Goal: Task Accomplishment & Management: Use online tool/utility

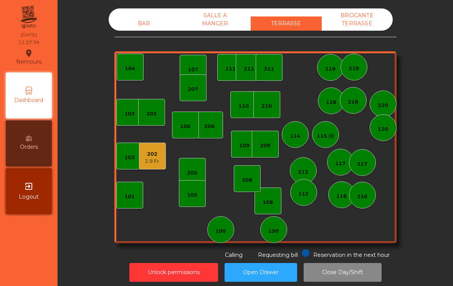
click at [120, 73] on div "104" at bounding box center [130, 67] width 27 height 27
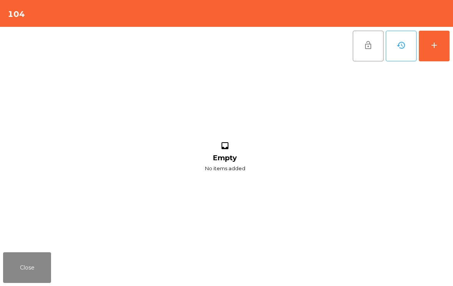
click at [435, 51] on button "add" at bounding box center [434, 46] width 31 height 31
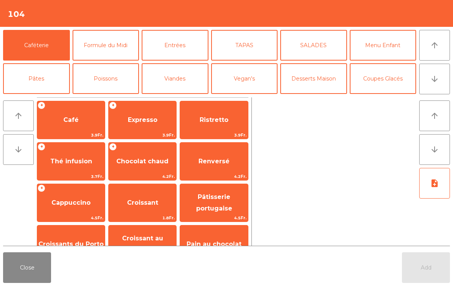
click at [37, 277] on button "Close" at bounding box center [27, 267] width 48 height 31
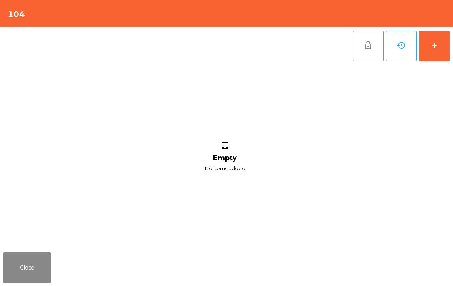
click at [35, 271] on button "Close" at bounding box center [27, 267] width 48 height 31
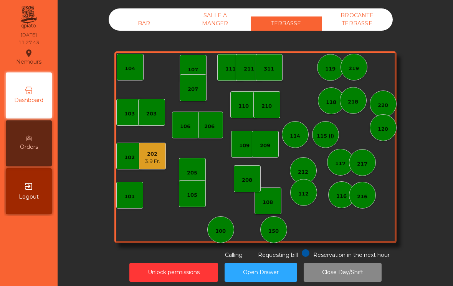
click at [196, 96] on div "207" at bounding box center [193, 87] width 27 height 27
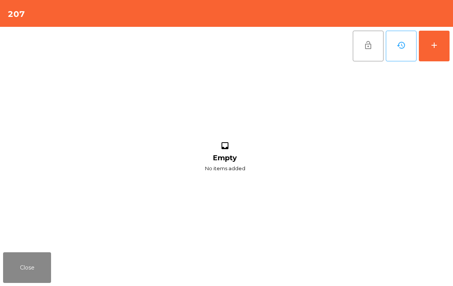
click at [438, 46] on div "add" at bounding box center [433, 45] width 9 height 9
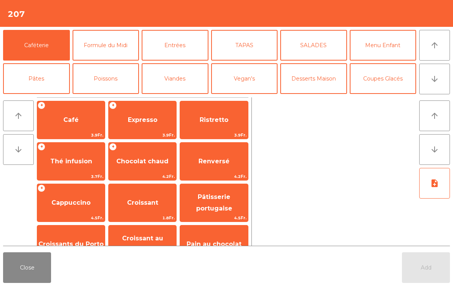
click at [152, 122] on span "Expresso" at bounding box center [143, 119] width 30 height 7
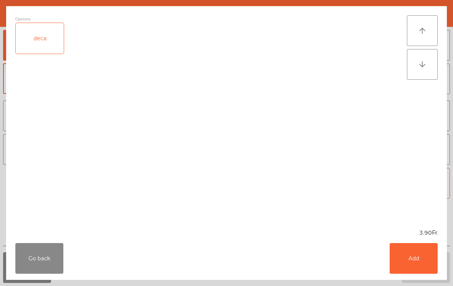
click at [414, 264] on button "Add" at bounding box center [413, 258] width 48 height 31
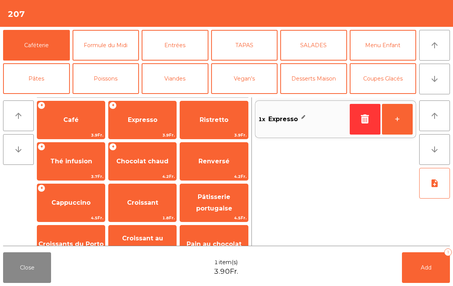
click at [88, 167] on span "Thé infusion" at bounding box center [71, 161] width 68 height 21
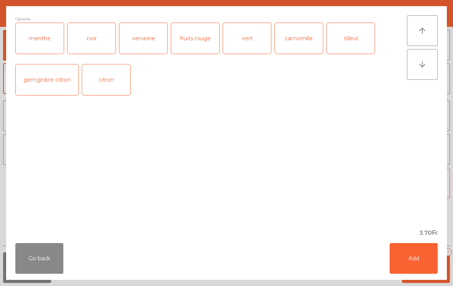
click at [420, 254] on button "Add" at bounding box center [413, 258] width 48 height 31
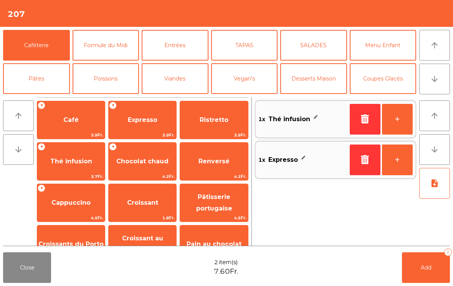
click at [426, 265] on span "Add" at bounding box center [425, 267] width 11 height 7
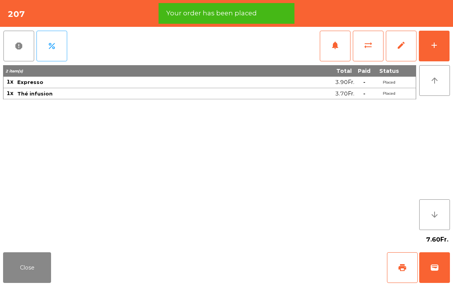
click at [409, 265] on button "print" at bounding box center [402, 267] width 31 height 31
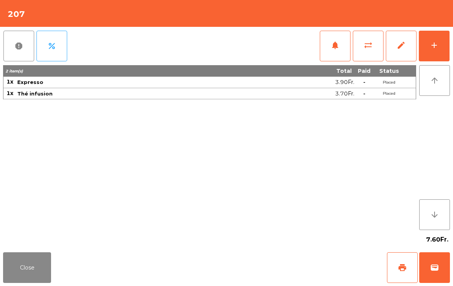
click at [34, 269] on button "Close" at bounding box center [27, 267] width 48 height 31
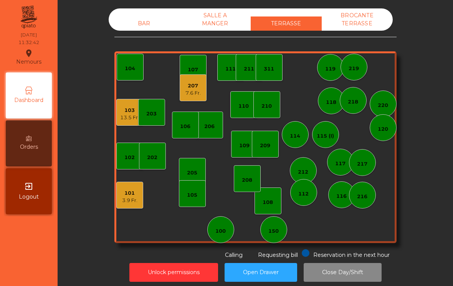
click at [125, 116] on div "13.5 Fr." at bounding box center [129, 118] width 19 height 8
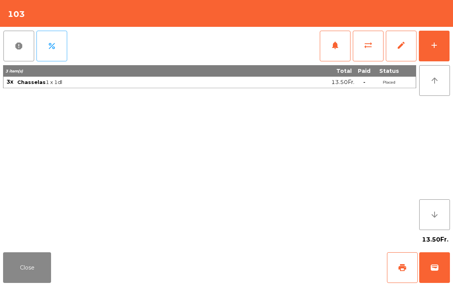
click at [435, 269] on span "wallet" at bounding box center [434, 267] width 9 height 9
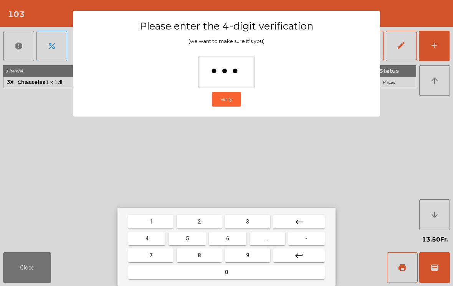
type input "****"
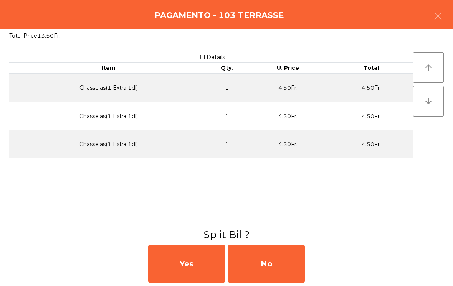
click at [279, 260] on div "No" at bounding box center [266, 264] width 77 height 38
click at [272, 258] on div "MB" at bounding box center [266, 264] width 77 height 38
click at [259, 276] on div "No" at bounding box center [266, 264] width 77 height 38
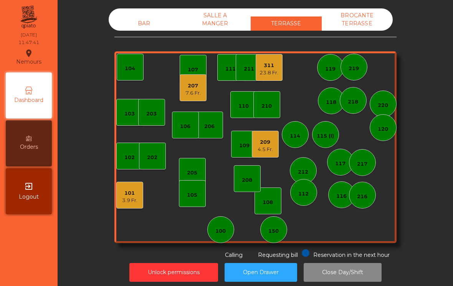
click at [117, 203] on div "101 3.9 Fr." at bounding box center [129, 195] width 27 height 27
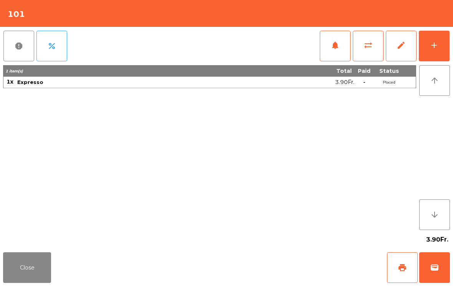
click at [443, 270] on button "wallet" at bounding box center [434, 267] width 31 height 31
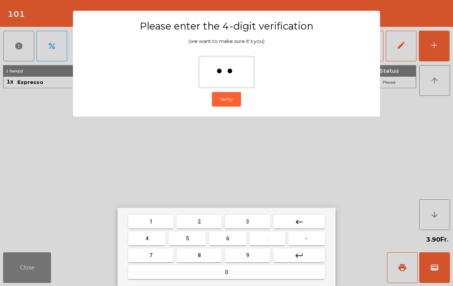
type input "***"
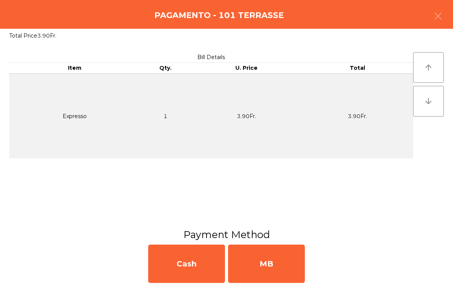
click at [272, 278] on div "MB" at bounding box center [266, 264] width 77 height 38
click at [272, 278] on div "No" at bounding box center [266, 264] width 77 height 38
click at [264, 264] on div "No" at bounding box center [266, 264] width 77 height 38
click at [259, 261] on div "No" at bounding box center [266, 264] width 77 height 38
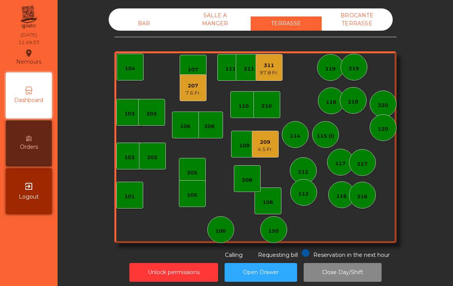
click at [306, 192] on div "112" at bounding box center [303, 194] width 10 height 8
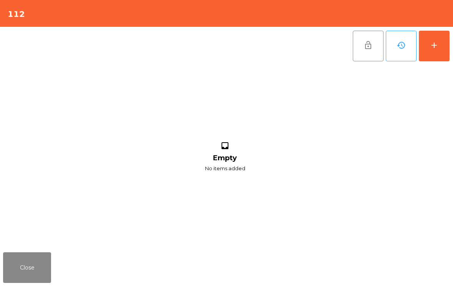
click at [439, 57] on button "add" at bounding box center [434, 46] width 31 height 31
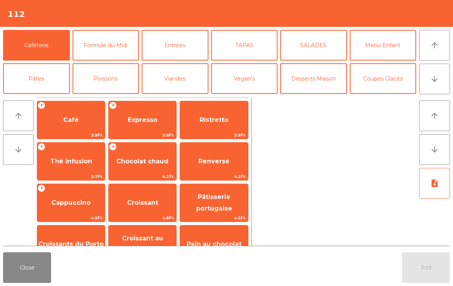
click at [432, 79] on icon "arrow_downward" at bounding box center [434, 78] width 9 height 9
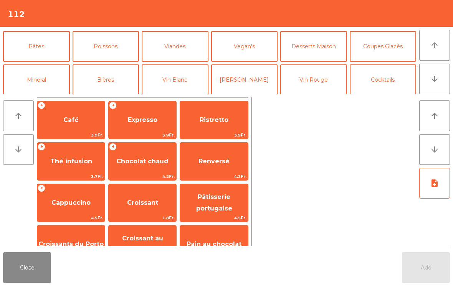
scroll to position [67, 0]
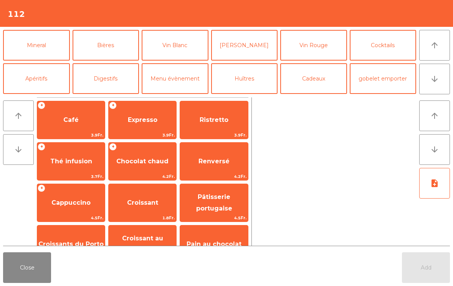
click at [44, 51] on button "Mineral" at bounding box center [36, 45] width 67 height 31
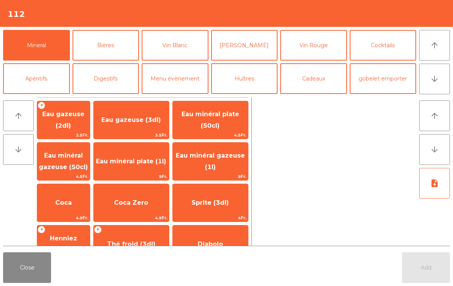
click at [71, 162] on span "Eau minéral gazeuse (50cl)" at bounding box center [63, 161] width 53 height 33
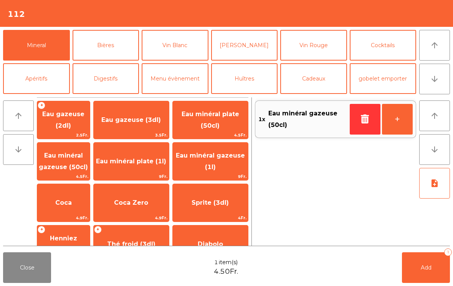
click at [103, 44] on button "Bières" at bounding box center [106, 45] width 67 height 31
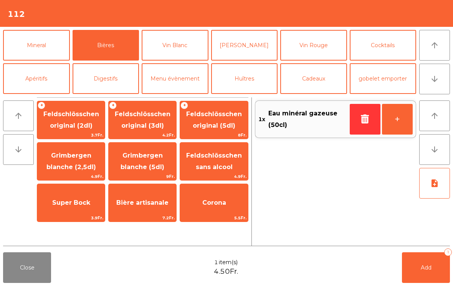
click at [146, 125] on span "Feldschlösschen original (3dl)" at bounding box center [143, 119] width 56 height 19
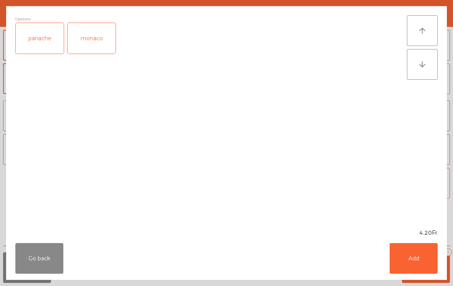
click at [416, 262] on button "Add" at bounding box center [413, 258] width 48 height 31
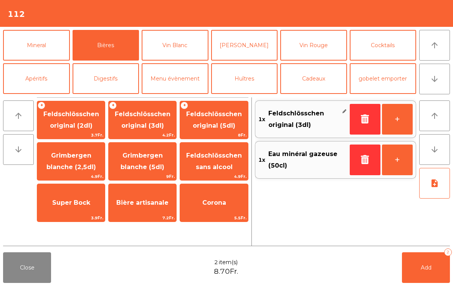
click at [424, 272] on button "Add 2" at bounding box center [426, 267] width 48 height 31
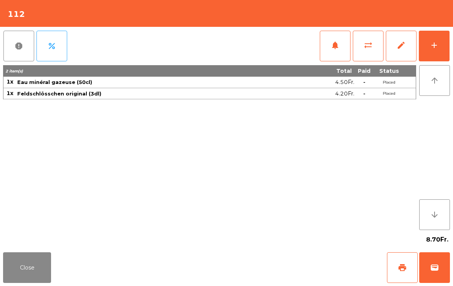
click at [31, 273] on button "Close" at bounding box center [27, 267] width 48 height 31
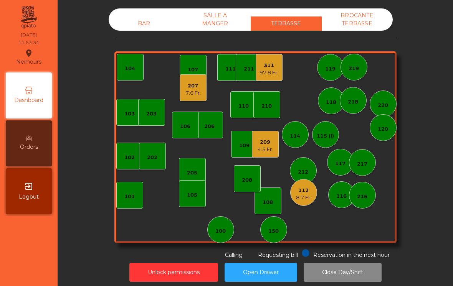
click at [129, 72] on div "104" at bounding box center [130, 69] width 10 height 8
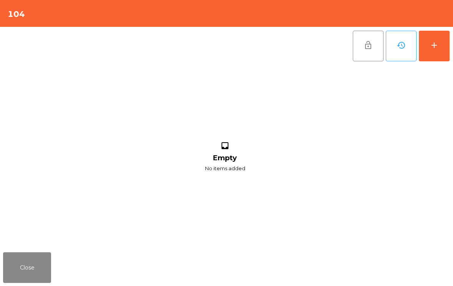
click at [444, 39] on button "add" at bounding box center [434, 46] width 31 height 31
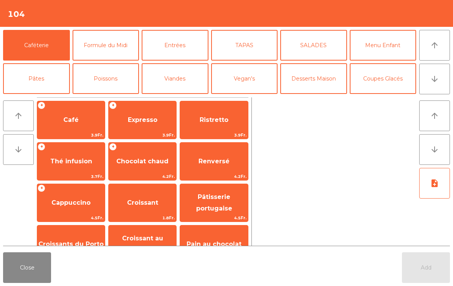
click at [435, 80] on icon "arrow_downward" at bounding box center [434, 78] width 9 height 9
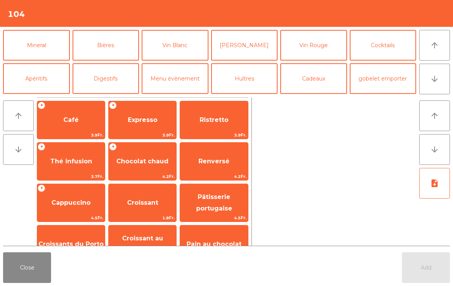
click at [111, 46] on button "Bières" at bounding box center [106, 45] width 67 height 31
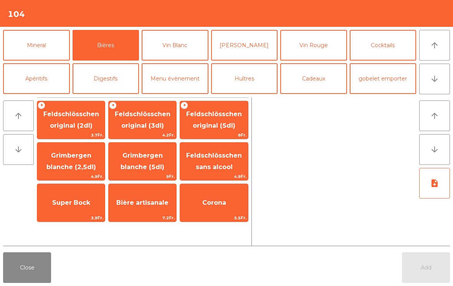
click at [153, 209] on span "Bière artisanale" at bounding box center [143, 203] width 68 height 21
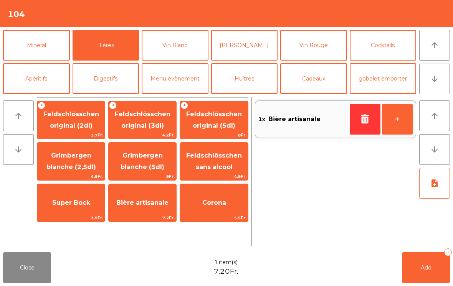
click at [434, 49] on icon "arrow_upward" at bounding box center [434, 45] width 9 height 9
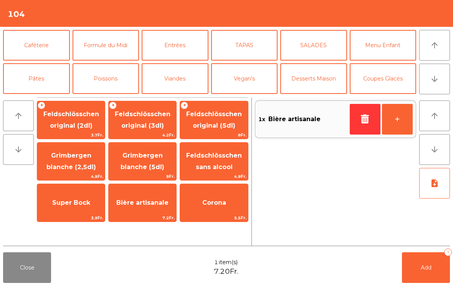
click at [436, 78] on icon "arrow_downward" at bounding box center [434, 78] width 9 height 9
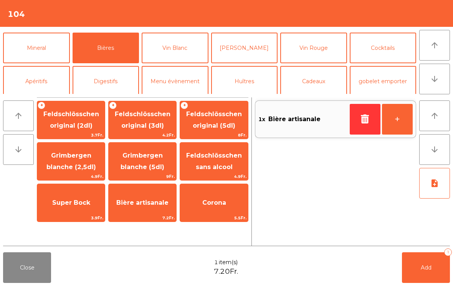
scroll to position [67, 0]
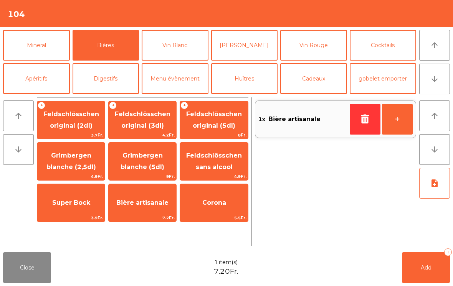
click at [385, 55] on button "Cocktails" at bounding box center [383, 45] width 67 height 31
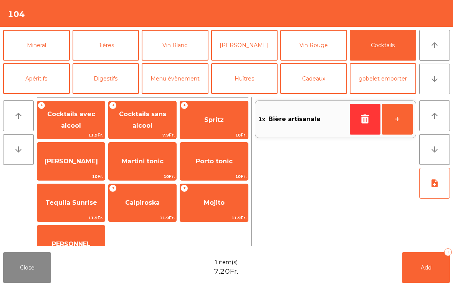
click at [77, 168] on span "[PERSON_NAME]" at bounding box center [71, 161] width 68 height 21
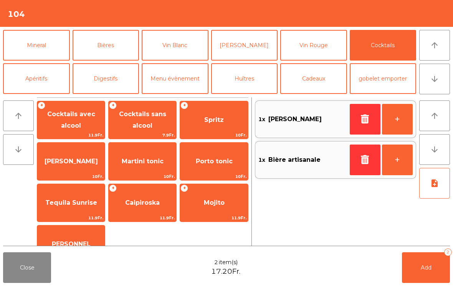
click at [425, 262] on button "Add 2" at bounding box center [426, 267] width 48 height 31
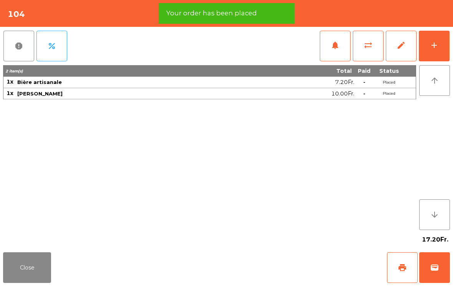
click at [400, 271] on span "print" at bounding box center [401, 267] width 9 height 9
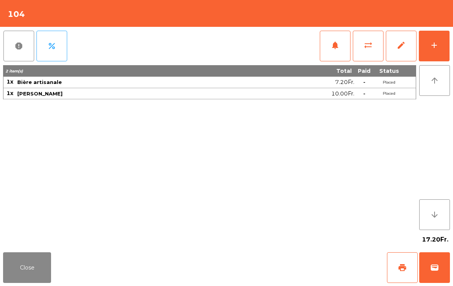
click at [12, 264] on button "Close" at bounding box center [27, 267] width 48 height 31
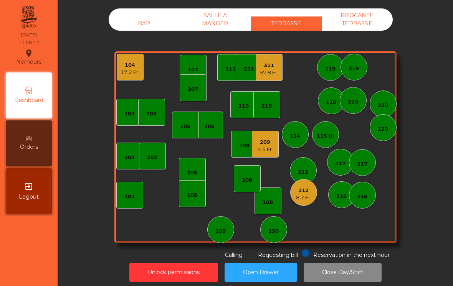
click at [306, 189] on div "112" at bounding box center [303, 191] width 15 height 8
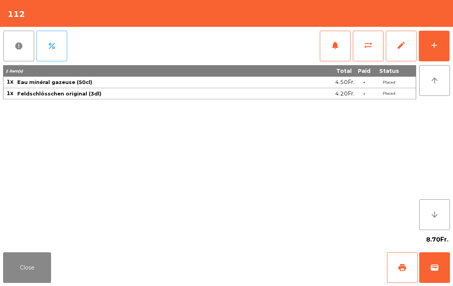
click at [435, 53] on button "add" at bounding box center [434, 46] width 31 height 31
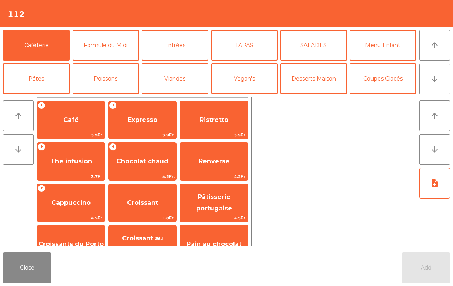
click at [183, 47] on button "Entrées" at bounding box center [175, 45] width 67 height 31
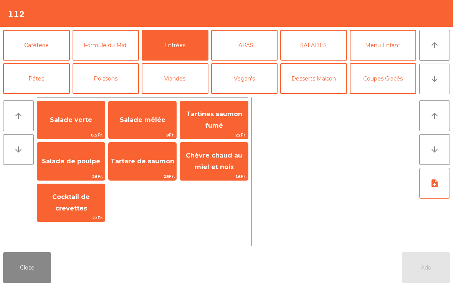
click at [149, 122] on span "Salade mêlée" at bounding box center [143, 119] width 46 height 7
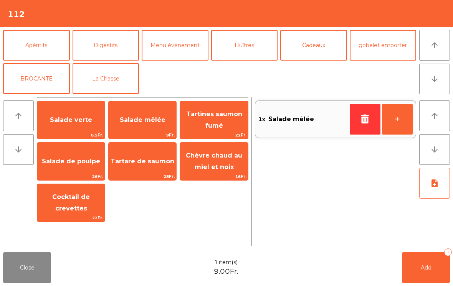
click at [119, 80] on button "La Chasse" at bounding box center [106, 78] width 67 height 31
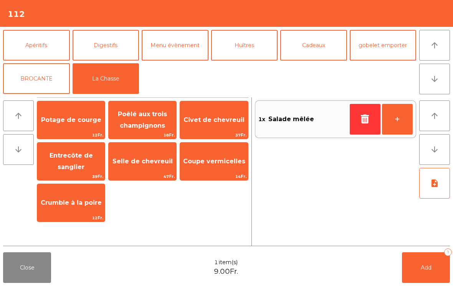
scroll to position [100, 0]
click at [145, 125] on span "Poêlé aux trois champignons" at bounding box center [142, 119] width 49 height 19
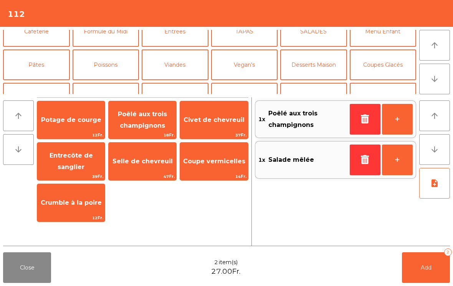
scroll to position [14, 0]
click at [207, 126] on span "Civet de chevreuil" at bounding box center [214, 120] width 68 height 21
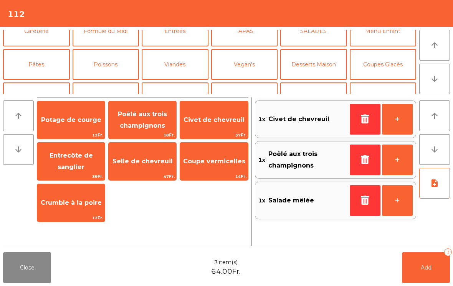
click at [251, 67] on button "Vegan's" at bounding box center [244, 64] width 67 height 31
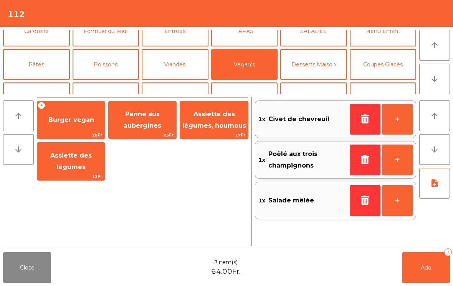
click at [219, 120] on span "Assiette des légumes, houmous" at bounding box center [214, 120] width 68 height 33
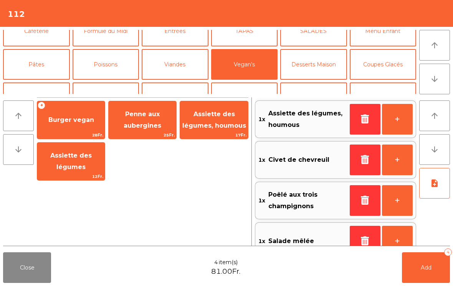
click at [437, 185] on icon "note_add" at bounding box center [434, 183] width 9 height 9
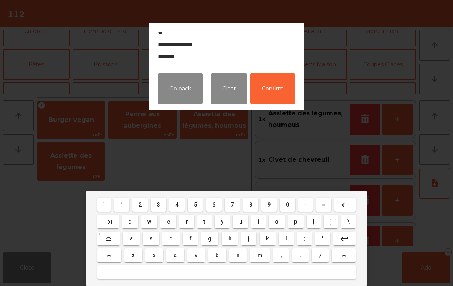
scroll to position [10, 0]
type textarea "**********"
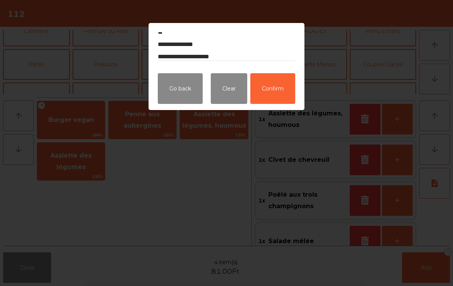
click at [275, 89] on button "Confirm" at bounding box center [272, 88] width 45 height 31
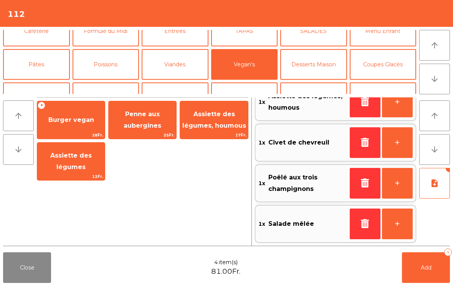
scroll to position [17, 0]
click at [421, 274] on button "Add 4" at bounding box center [426, 267] width 48 height 31
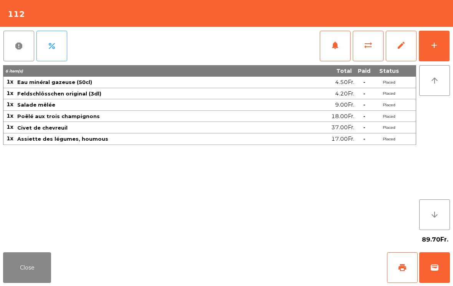
click at [48, 274] on button "Close" at bounding box center [27, 267] width 48 height 31
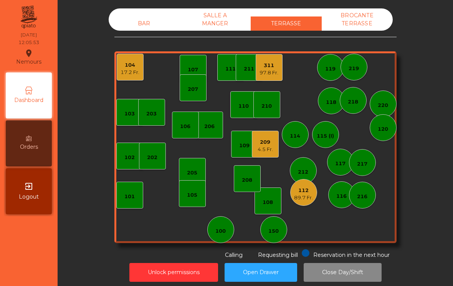
click at [265, 149] on div "4.5 Fr." at bounding box center [264, 150] width 15 height 8
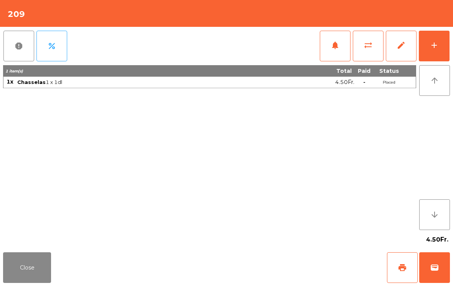
click at [437, 43] on div "add" at bounding box center [433, 45] width 9 height 9
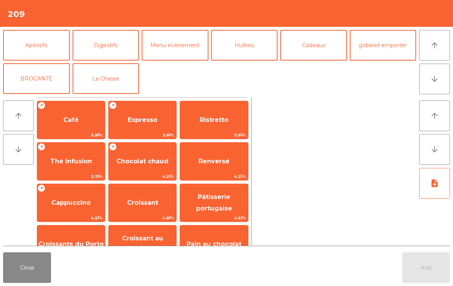
scroll to position [100, 0]
click at [110, 82] on button "La Chasse" at bounding box center [106, 78] width 67 height 31
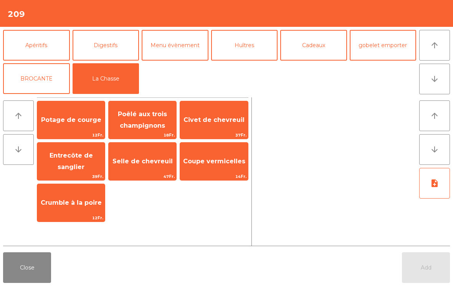
click at [74, 159] on span "Entrecôte de sanglier" at bounding box center [70, 161] width 43 height 19
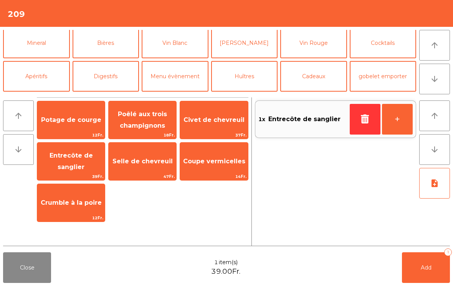
scroll to position [66, 0]
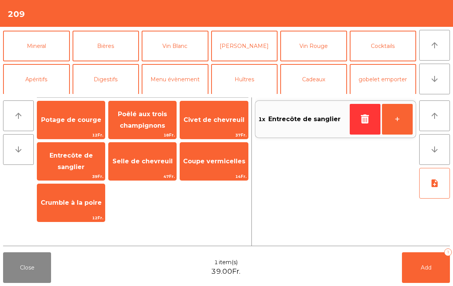
click at [317, 51] on button "Vin Rouge" at bounding box center [313, 46] width 67 height 31
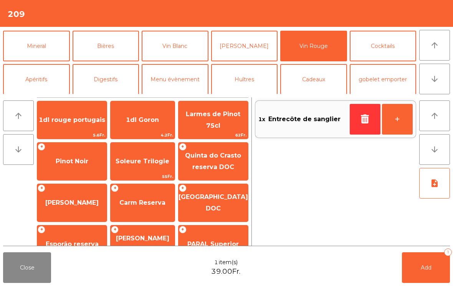
click at [75, 119] on span "1dl rouge portugais" at bounding box center [72, 119] width 66 height 7
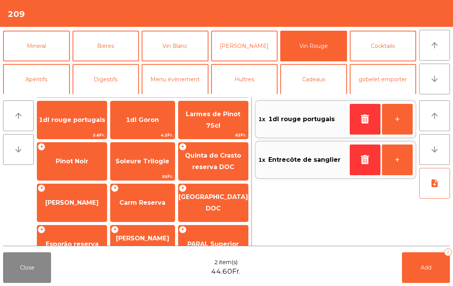
click at [73, 126] on span "1dl rouge portugais" at bounding box center [71, 120] width 69 height 21
click at [432, 260] on button "Add 3" at bounding box center [426, 267] width 48 height 31
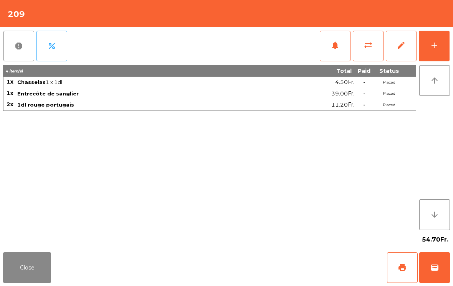
click at [10, 283] on button "Close" at bounding box center [27, 267] width 48 height 31
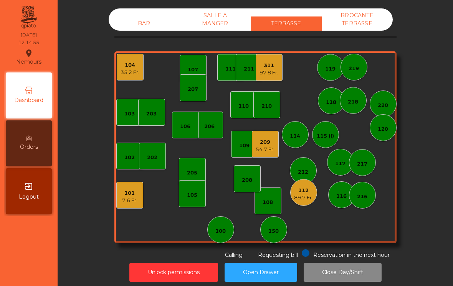
click at [130, 67] on div "104" at bounding box center [129, 65] width 19 height 8
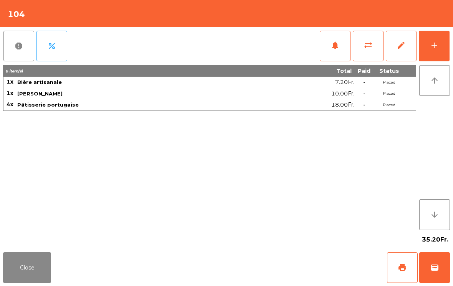
click at [449, 280] on button "wallet" at bounding box center [434, 267] width 31 height 31
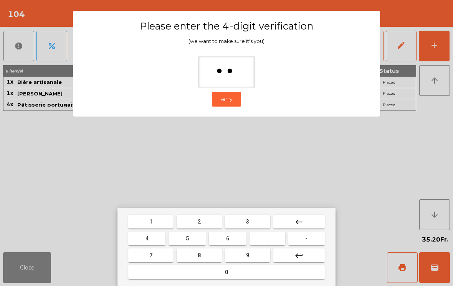
type input "***"
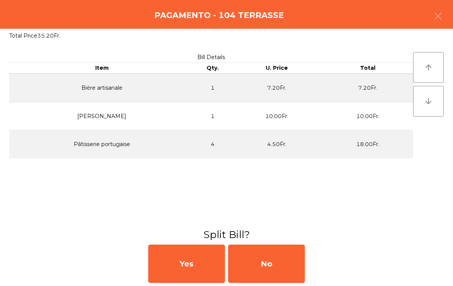
click at [275, 260] on div "No" at bounding box center [266, 264] width 77 height 38
click at [275, 263] on div "MB" at bounding box center [266, 264] width 77 height 38
click at [275, 270] on div "No" at bounding box center [266, 264] width 77 height 38
click at [277, 266] on div "No" at bounding box center [266, 264] width 77 height 38
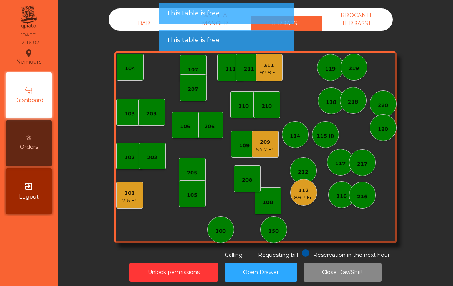
click at [191, 91] on div "207" at bounding box center [193, 90] width 10 height 8
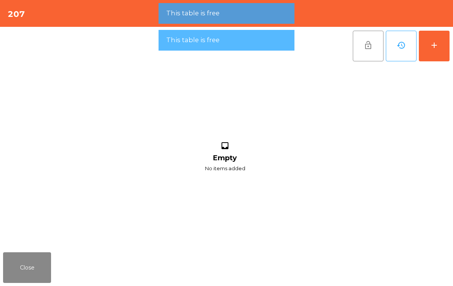
click at [432, 38] on button "add" at bounding box center [434, 46] width 31 height 31
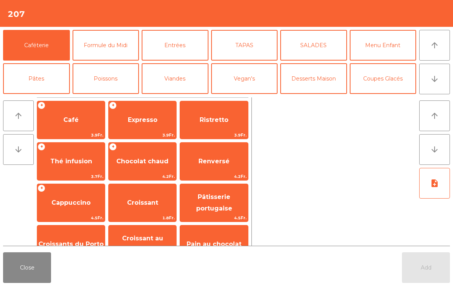
click at [79, 118] on span "Café" at bounding box center [71, 120] width 68 height 21
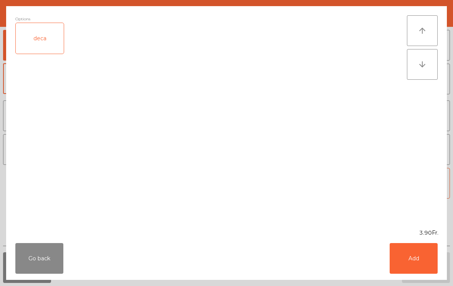
click at [423, 269] on button "Add" at bounding box center [413, 258] width 48 height 31
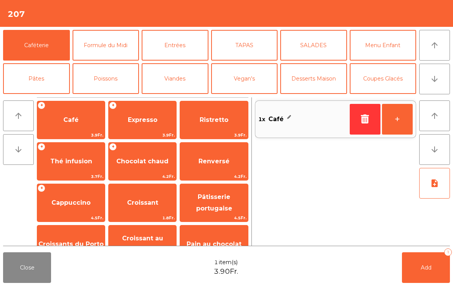
click at [403, 119] on button "+" at bounding box center [397, 119] width 31 height 31
click at [434, 275] on button "Add 2" at bounding box center [426, 267] width 48 height 31
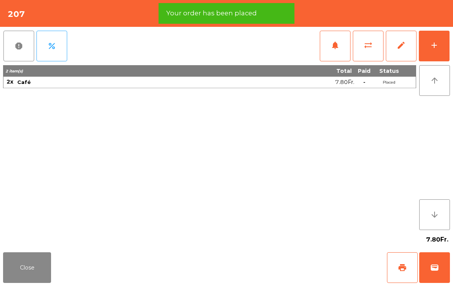
click at [401, 270] on span "print" at bounding box center [401, 267] width 9 height 9
